Goal: Information Seeking & Learning: Learn about a topic

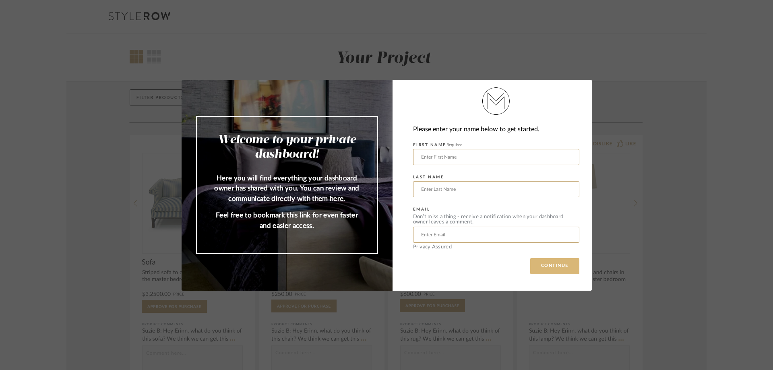
click at [538, 265] on button "CONTINUE" at bounding box center [554, 266] width 49 height 16
drag, startPoint x: 436, startPoint y: 151, endPoint x: 437, endPoint y: 156, distance: 5.3
click at [436, 151] on input "text" at bounding box center [496, 157] width 166 height 16
click at [437, 157] on input "text" at bounding box center [496, 157] width 166 height 16
type input "[PERSON_NAME]"
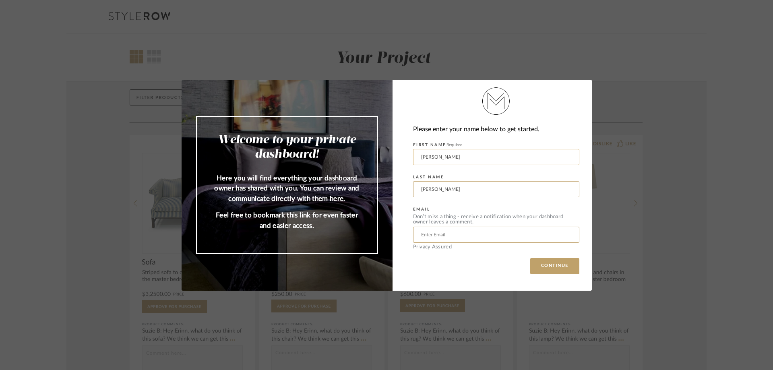
type input "[PERSON_NAME]"
type input "[EMAIL_ADDRESS][DOMAIN_NAME]"
click at [545, 263] on button "CONTINUE" at bounding box center [554, 266] width 49 height 16
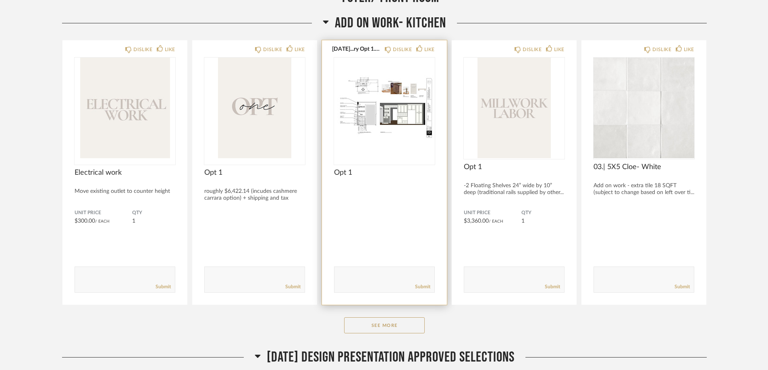
scroll to position [443, 0]
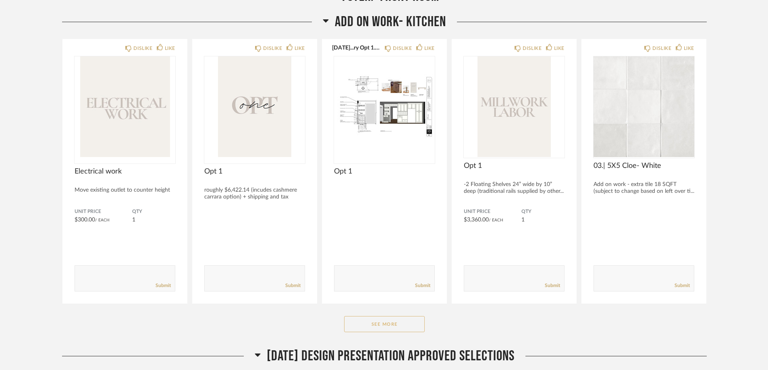
click at [380, 324] on button "See More" at bounding box center [384, 324] width 81 height 16
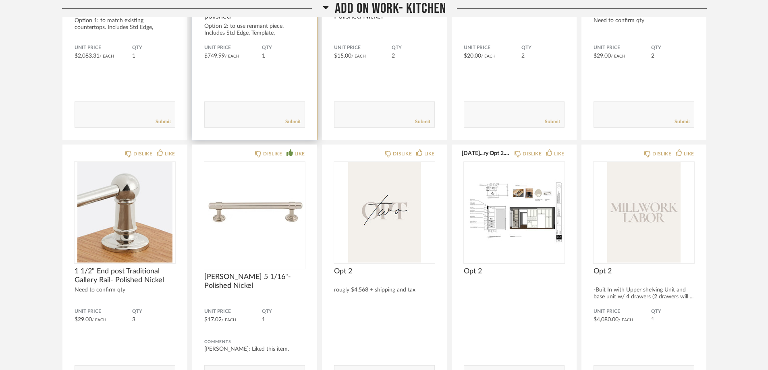
scroll to position [886, 0]
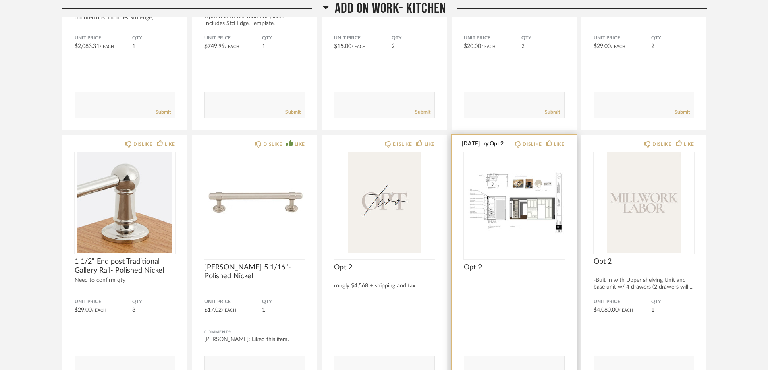
click at [505, 220] on img "0" at bounding box center [514, 202] width 101 height 101
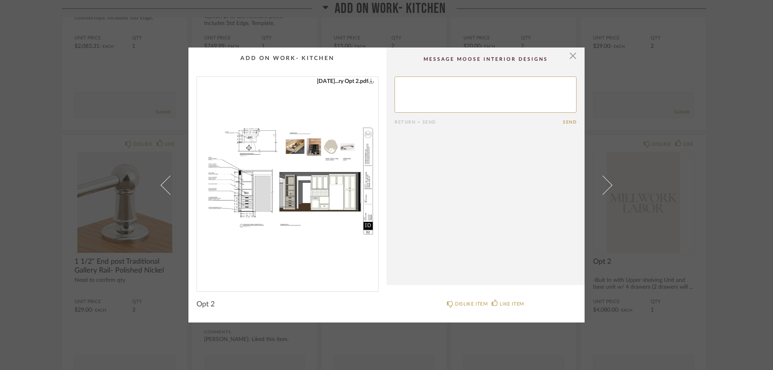
click at [280, 201] on img "0" at bounding box center [287, 181] width 181 height 208
click at [569, 58] on span "button" at bounding box center [573, 56] width 16 height 16
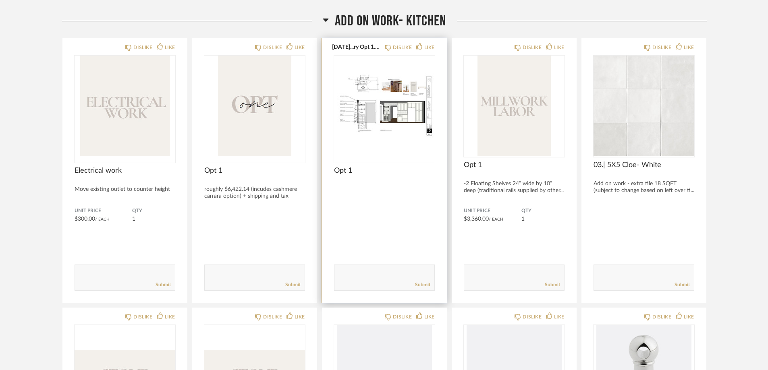
scroll to position [443, 0]
click at [398, 136] on img "0" at bounding box center [384, 106] width 101 height 101
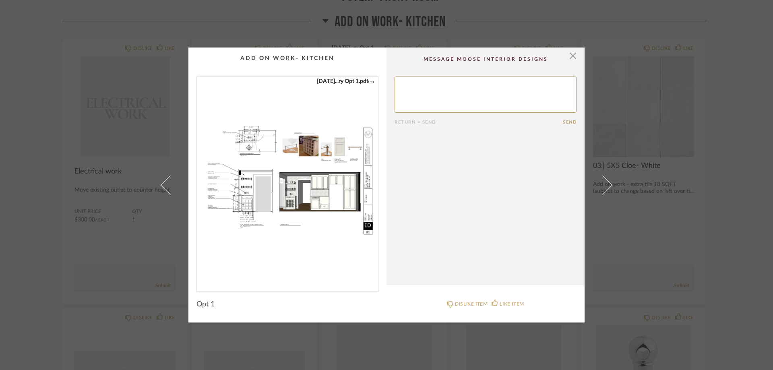
click at [298, 203] on img "0" at bounding box center [287, 181] width 181 height 208
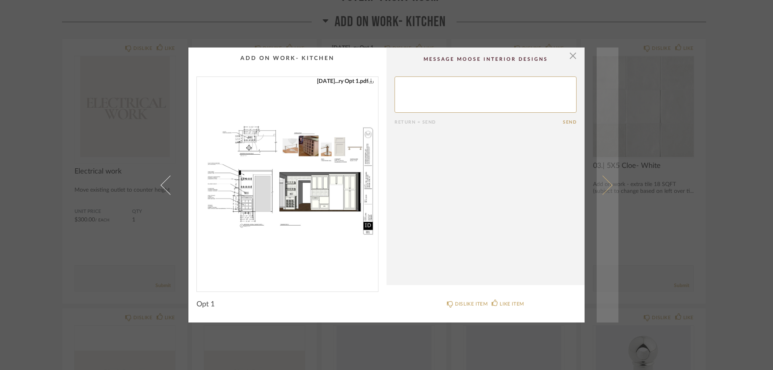
click at [607, 184] on span at bounding box center [602, 184] width 19 height 19
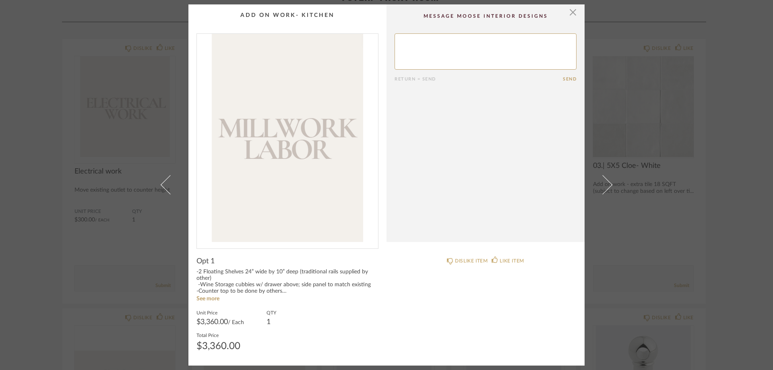
click at [607, 184] on span at bounding box center [602, 184] width 19 height 19
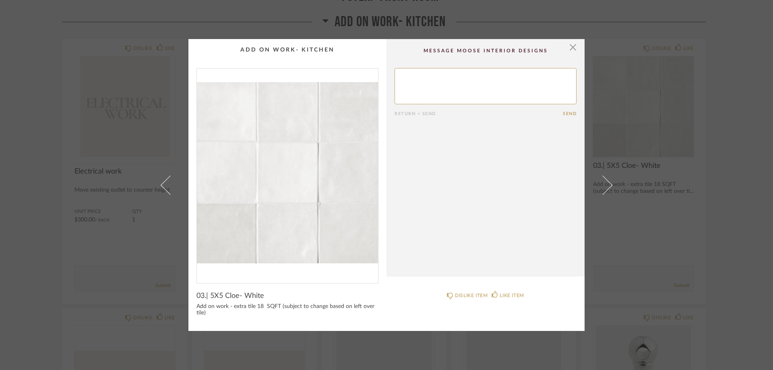
click at [607, 184] on span at bounding box center [602, 184] width 19 height 19
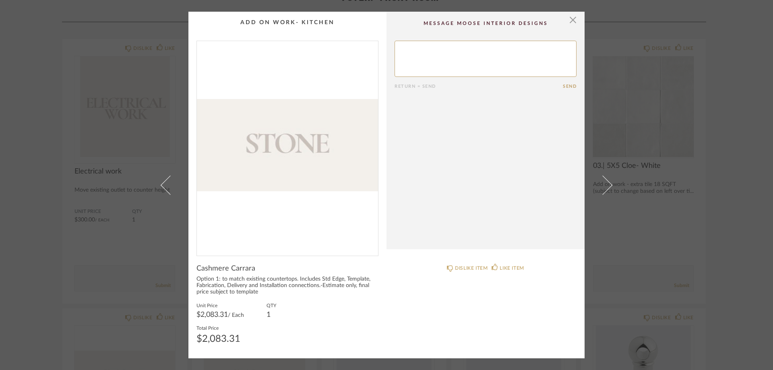
click at [607, 184] on span at bounding box center [602, 184] width 19 height 19
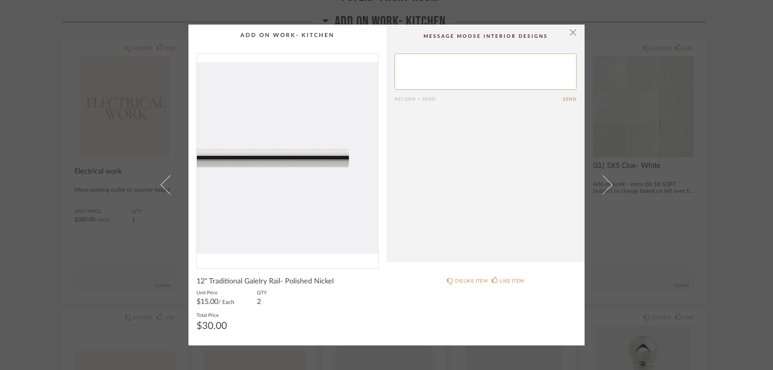
click at [607, 184] on span at bounding box center [602, 184] width 19 height 19
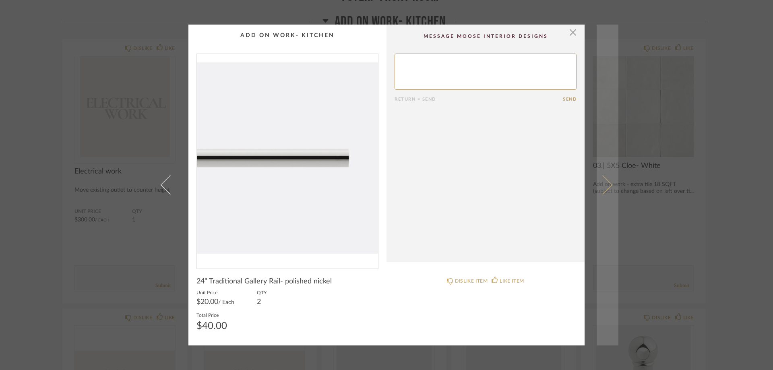
click at [606, 184] on span at bounding box center [602, 184] width 19 height 19
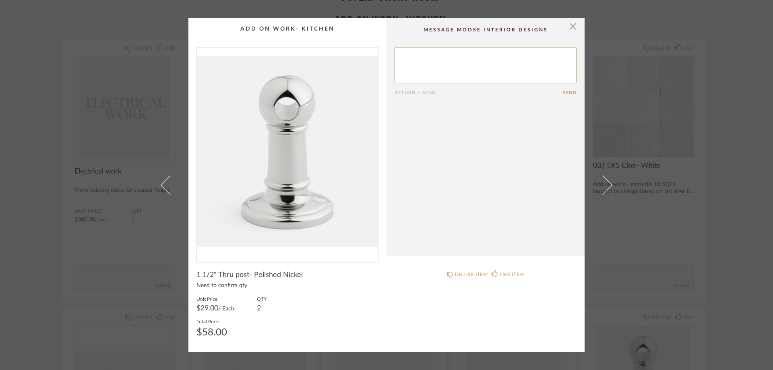
click at [606, 184] on span at bounding box center [602, 184] width 19 height 19
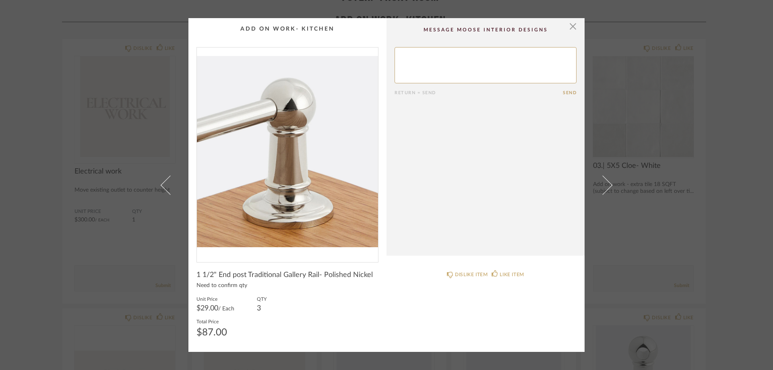
click at [606, 184] on span at bounding box center [602, 184] width 19 height 19
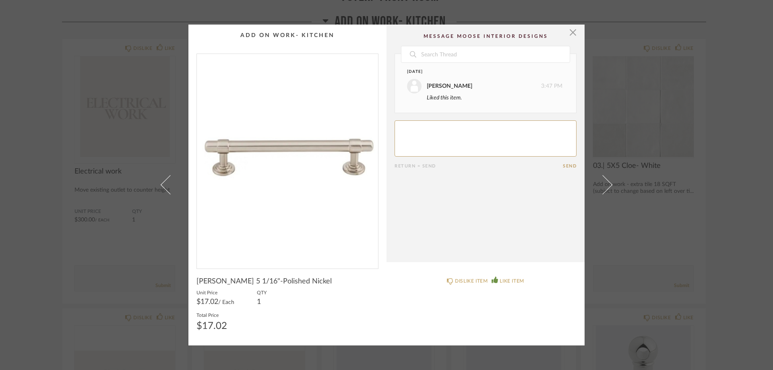
click at [606, 184] on span at bounding box center [602, 184] width 19 height 19
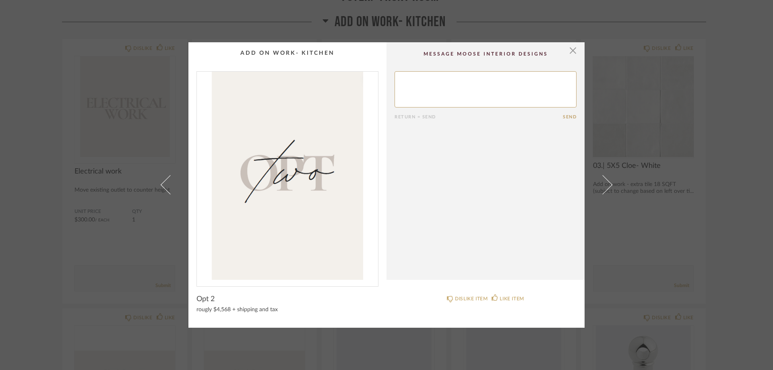
click at [606, 184] on span at bounding box center [602, 184] width 19 height 19
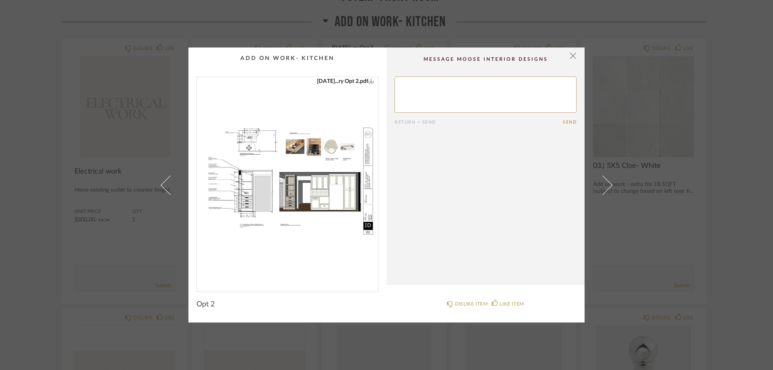
click at [309, 152] on img "0" at bounding box center [287, 181] width 181 height 208
